Goal: Navigation & Orientation: Find specific page/section

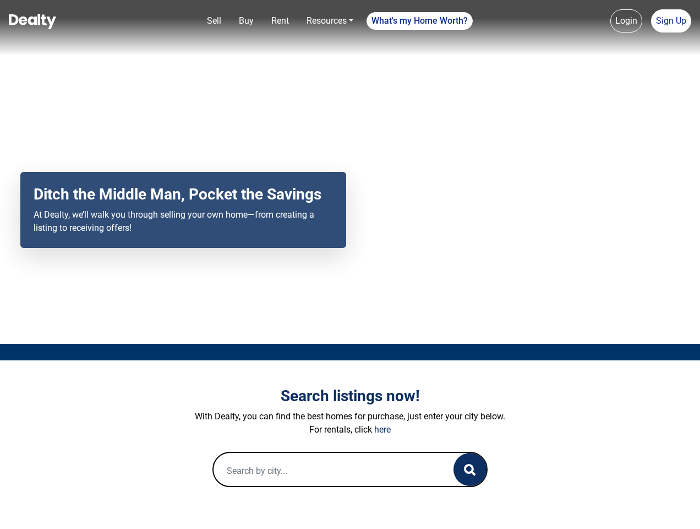
click at [350, 264] on div "Your browser does not support the video tag. Ditch the Middle Man, Pocket the S…" at bounding box center [350, 172] width 700 height 344
click at [214, 21] on link "Sell" at bounding box center [214, 21] width 23 height 22
click at [246, 21] on nav "Sell Buy Rent Resources Loan Calculator Loan Options Find an agent What's my Ho…" at bounding box center [350, 27] width 700 height 55
click at [280, 21] on link "Rent" at bounding box center [280, 21] width 26 height 22
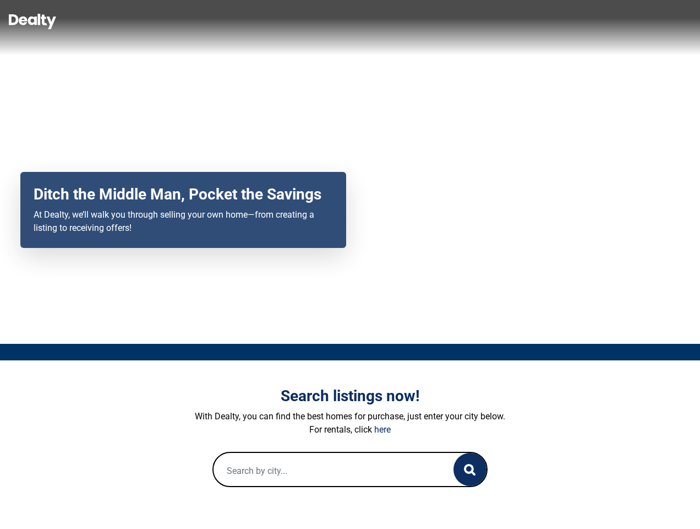
click at [330, 21] on link "Resources" at bounding box center [330, 21] width 56 height 22
click at [420, 21] on link "What's my Home Worth?" at bounding box center [420, 21] width 106 height 18
click at [627, 21] on nav "Sell Buy Rent Resources Loan Calculator Loan Options Find an agent What's my Ho…" at bounding box center [350, 27] width 700 height 55
click at [671, 21] on link "Sign Up" at bounding box center [671, 20] width 40 height 23
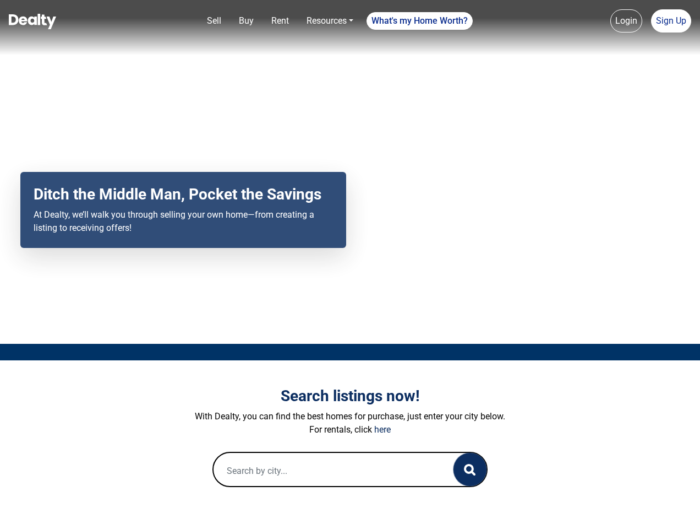
click at [470, 469] on icon "button" at bounding box center [470, 470] width 12 height 12
